Goal: Task Accomplishment & Management: Complete application form

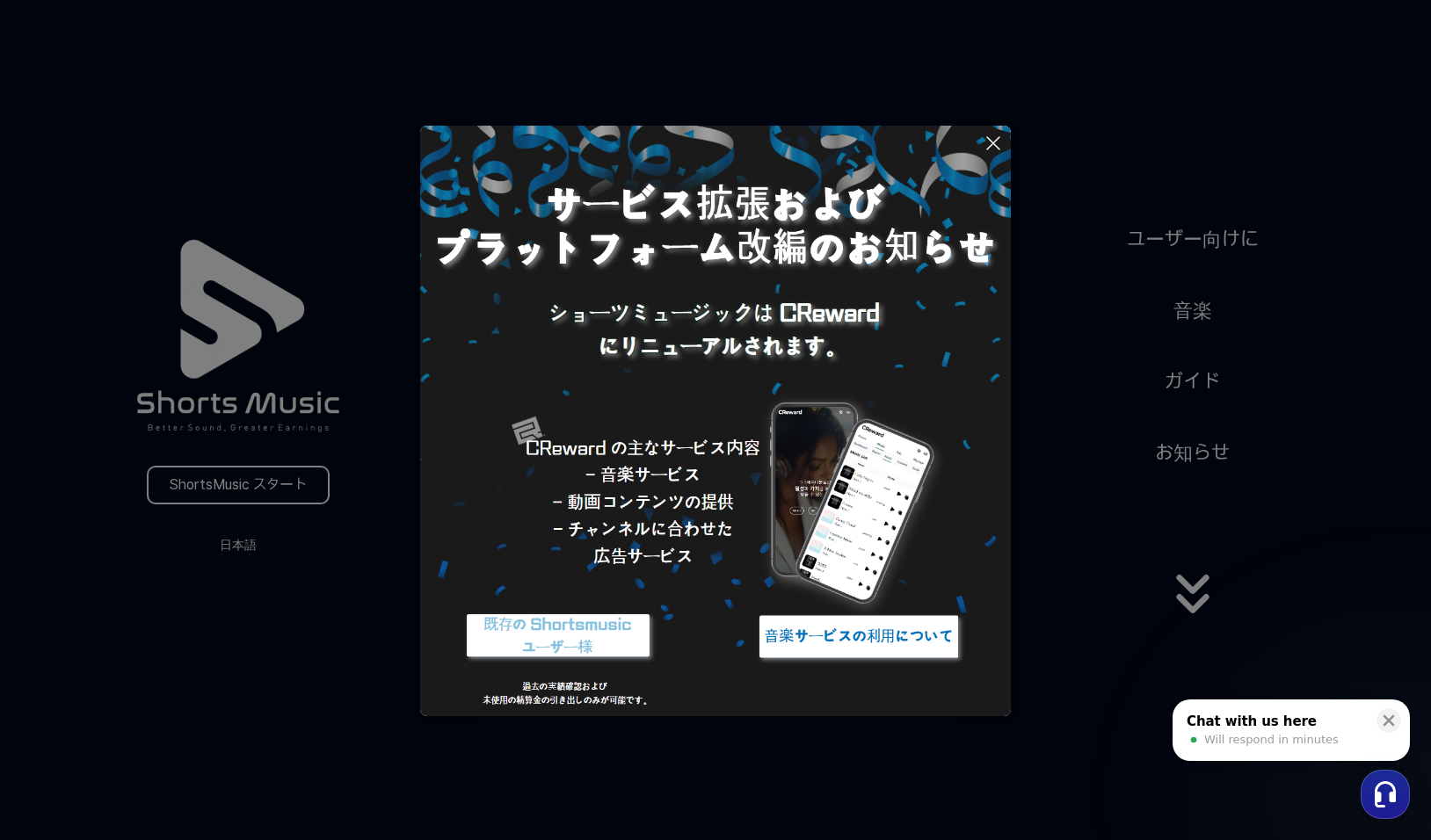
click at [605, 642] on img at bounding box center [558, 636] width 220 height 66
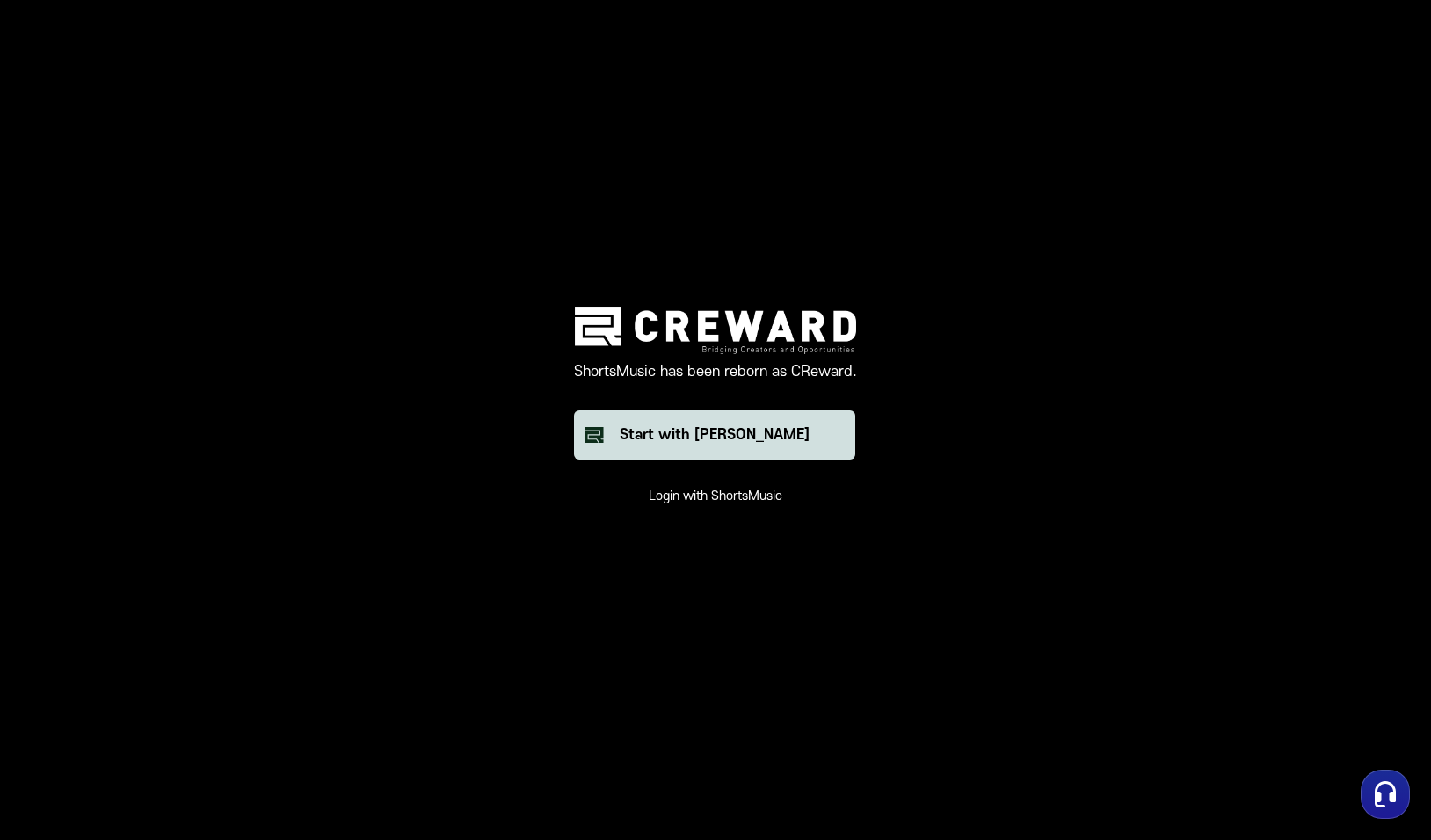
click at [692, 429] on div "Start with Creward" at bounding box center [715, 436] width 190 height 21
